Goal: Ask a question

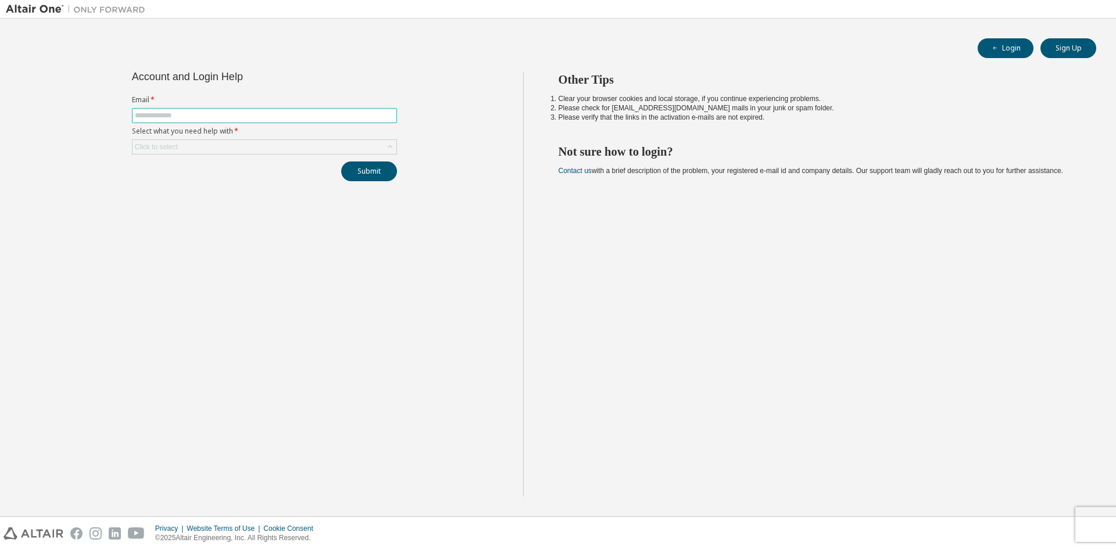
click at [280, 117] on input "text" at bounding box center [264, 115] width 259 height 9
click at [269, 117] on input "text" at bounding box center [264, 115] width 259 height 9
type input "**********"
click at [192, 142] on div "Click to select" at bounding box center [265, 147] width 264 height 14
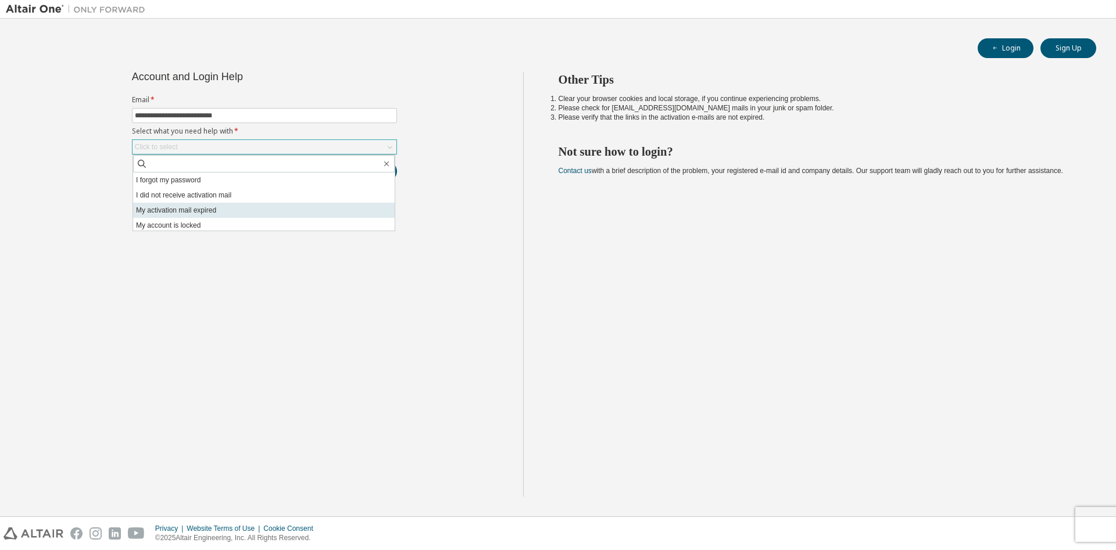
click at [229, 209] on li "My activation mail expired" at bounding box center [264, 210] width 262 height 15
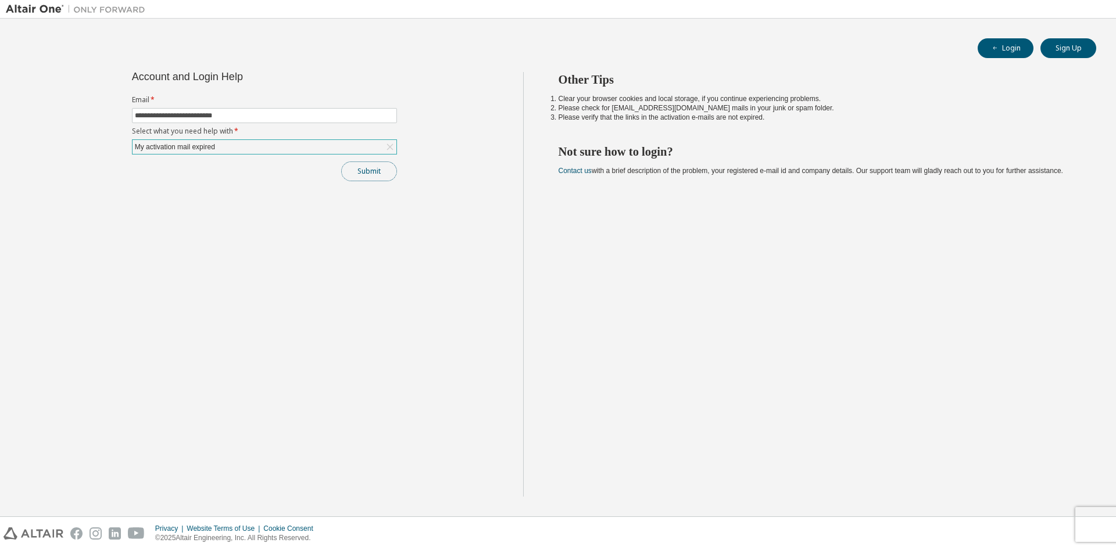
click at [378, 176] on button "Submit" at bounding box center [369, 172] width 56 height 20
click at [367, 172] on button "Submit" at bounding box center [369, 172] width 56 height 20
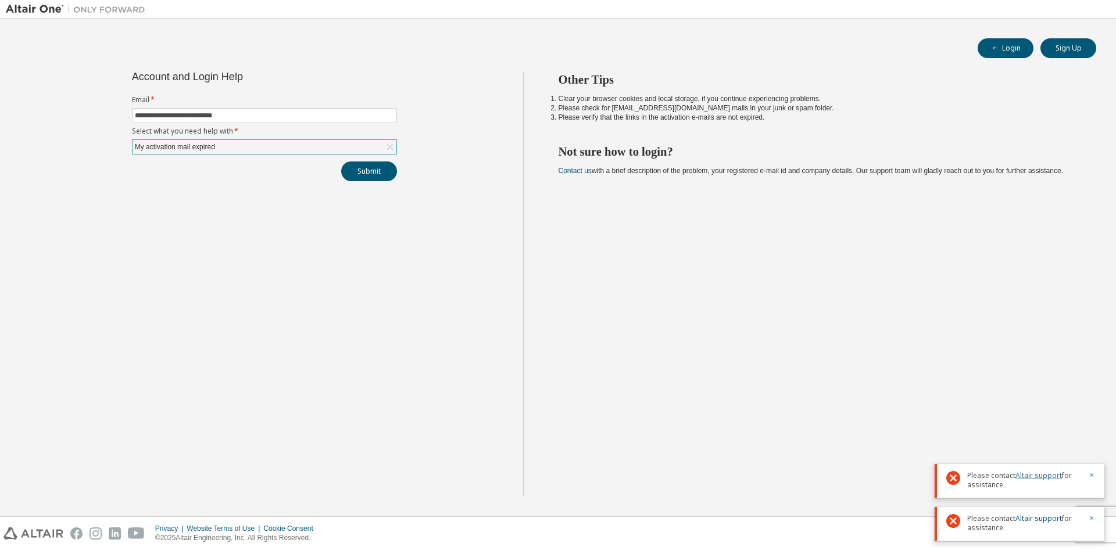
click at [1032, 474] on link "Altair support" at bounding box center [1038, 476] width 46 height 10
